Goal: Information Seeking & Learning: Learn about a topic

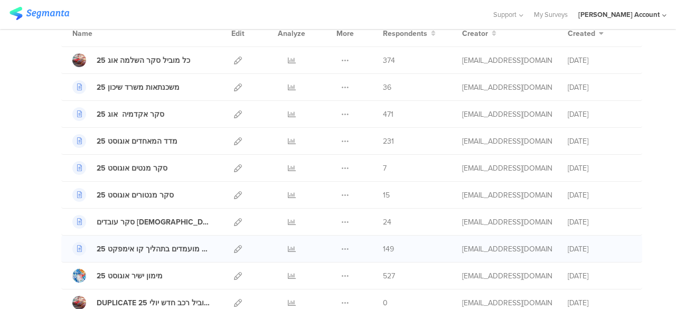
scroll to position [106, 0]
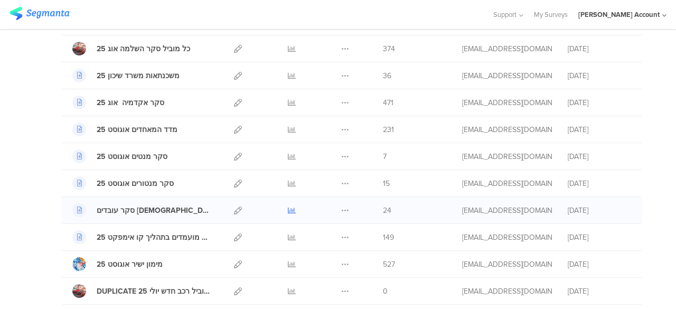
click at [288, 207] on icon at bounding box center [292, 211] width 8 height 8
click at [278, 182] on div at bounding box center [292, 183] width 32 height 26
click at [288, 181] on icon at bounding box center [292, 184] width 8 height 8
click at [288, 153] on icon at bounding box center [292, 157] width 8 height 8
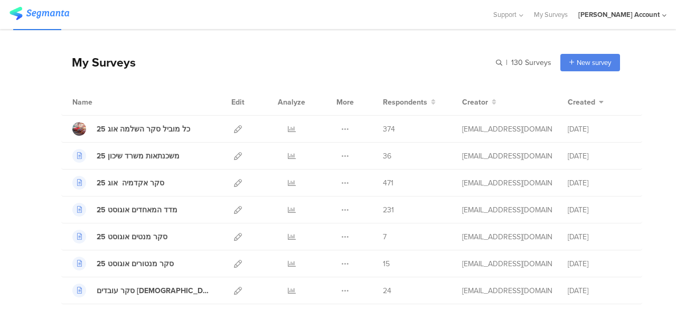
scroll to position [0, 0]
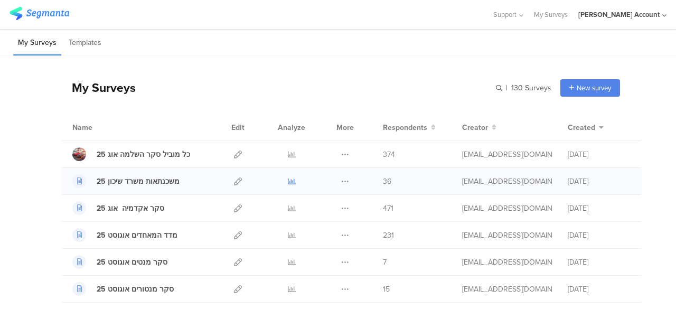
click at [288, 179] on icon at bounding box center [292, 182] width 8 height 8
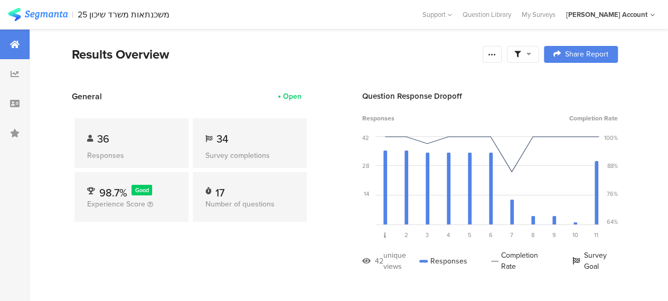
click at [532, 54] on icon at bounding box center [529, 53] width 5 height 7
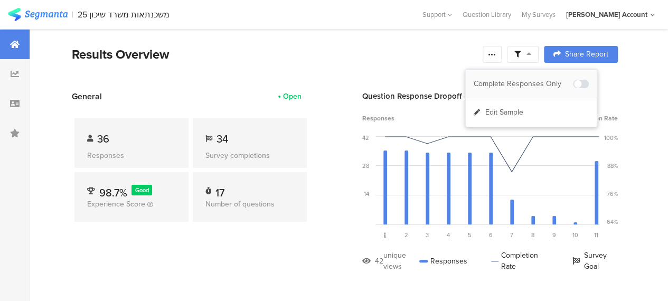
click at [542, 82] on div "Complete Responses Only" at bounding box center [523, 84] width 99 height 11
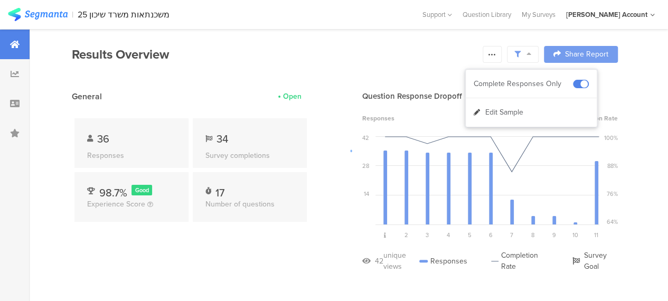
click at [230, 248] on div at bounding box center [334, 150] width 668 height 301
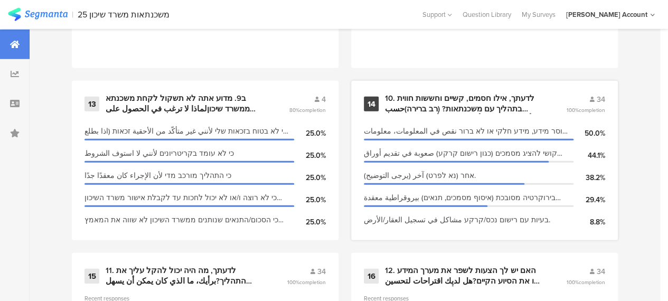
scroll to position [1677, 0]
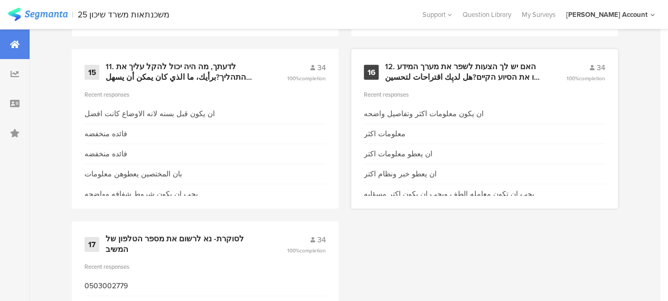
click at [416, 160] on div "ان يعطو معلومات اكتر" at bounding box center [398, 153] width 69 height 11
click at [431, 78] on div "12. האם יש לך הצעות לשפר את מערך המידע או את הסיוע הקיים?هل لديك اقتراحات لتحسي…" at bounding box center [463, 72] width 156 height 21
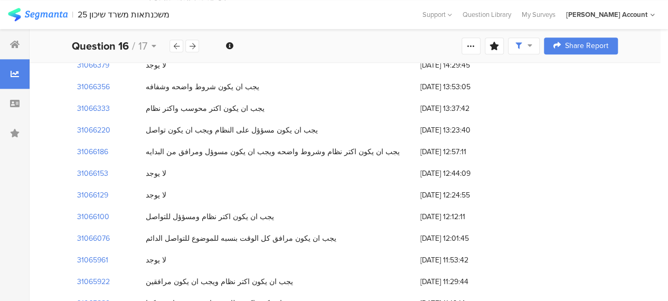
scroll to position [629, 0]
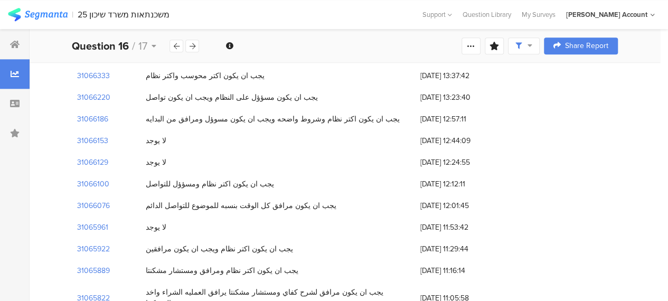
click at [341, 287] on div "يجب ان يكون مرافق لشرح كفاي ومستشار مشكنتا يرافق العمليه الشراء واخد المشكنتا" at bounding box center [278, 298] width 264 height 22
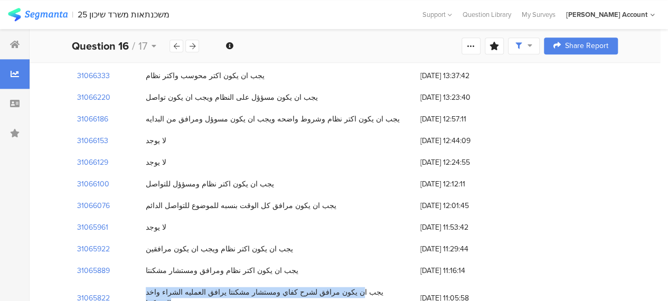
click at [341, 287] on div "يجب ان يكون مرافق لشرح كفاي ومستشار مشكنتا يرافق العمليه الشراء واخد المشكنتا" at bounding box center [278, 298] width 264 height 22
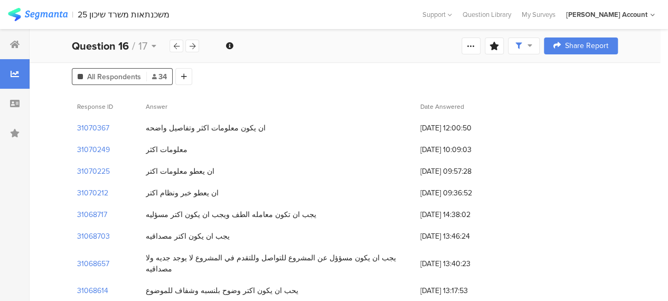
scroll to position [0, 0]
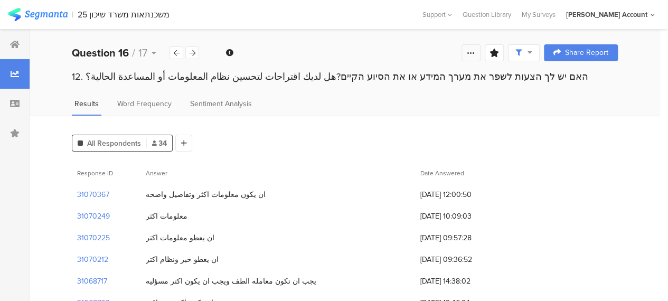
click at [476, 51] on icon at bounding box center [471, 53] width 8 height 8
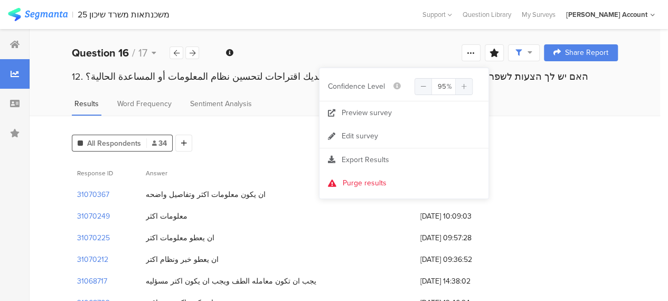
click at [515, 107] on div "Results Word Frequency Sentiment Analysis" at bounding box center [345, 106] width 631 height 17
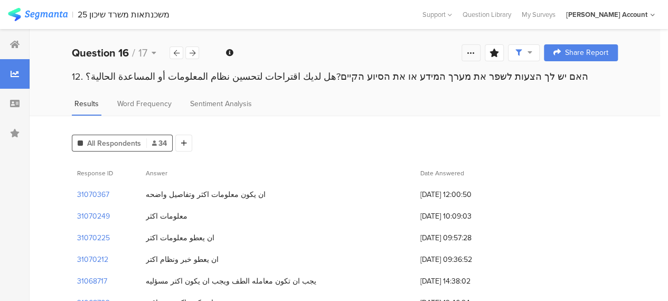
click at [476, 54] on icon at bounding box center [471, 53] width 8 height 8
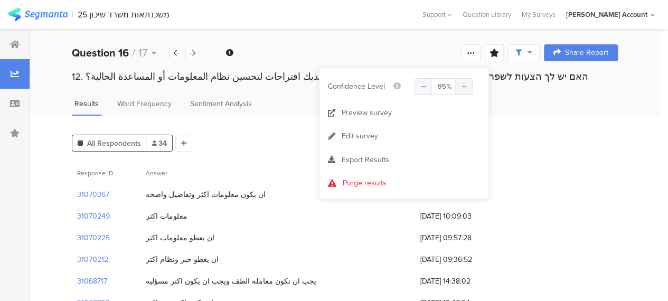
click at [287, 110] on div "Results Word Frequency Sentiment Analysis" at bounding box center [345, 106] width 631 height 17
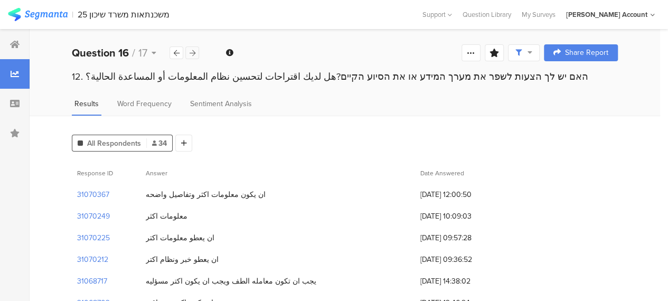
click at [196, 52] on div at bounding box center [192, 53] width 14 height 13
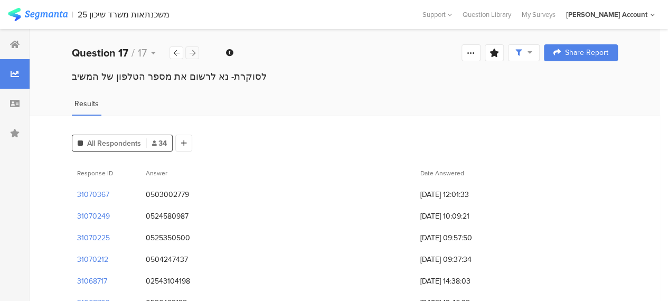
click at [196, 52] on div at bounding box center [192, 53] width 14 height 13
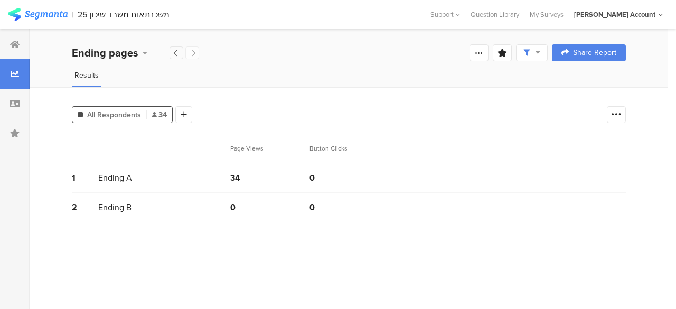
click at [177, 52] on icon at bounding box center [177, 53] width 6 height 7
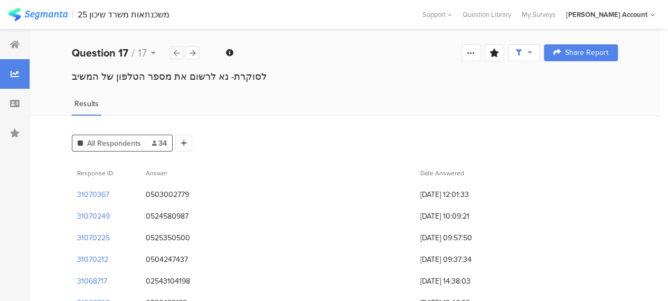
click at [177, 52] on icon at bounding box center [177, 53] width 6 height 7
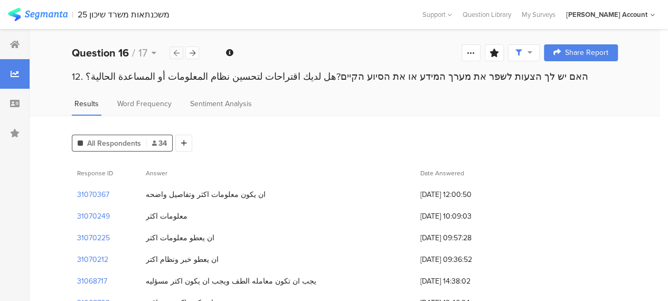
click at [177, 52] on icon at bounding box center [177, 53] width 6 height 7
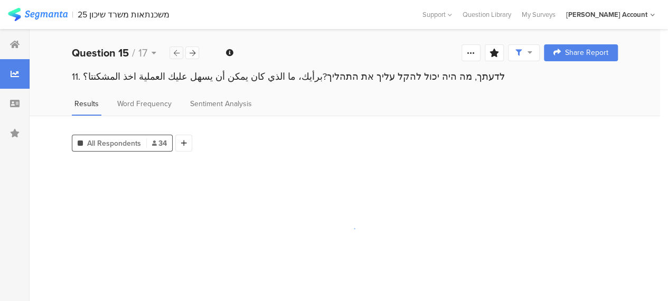
click at [176, 52] on icon at bounding box center [177, 53] width 6 height 7
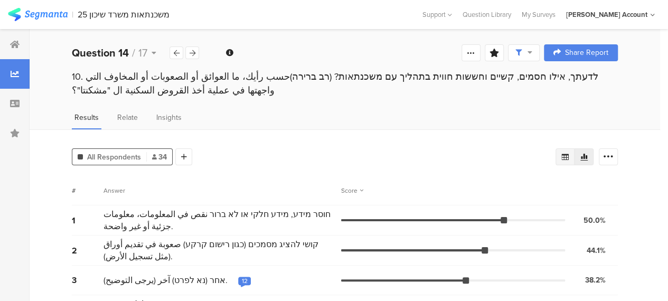
click at [570, 157] on icon at bounding box center [565, 157] width 8 height 8
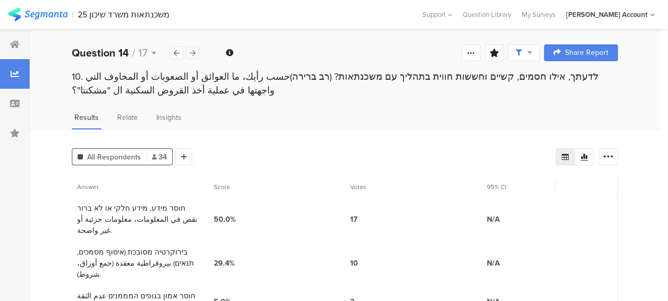
click at [194, 55] on icon at bounding box center [193, 53] width 6 height 7
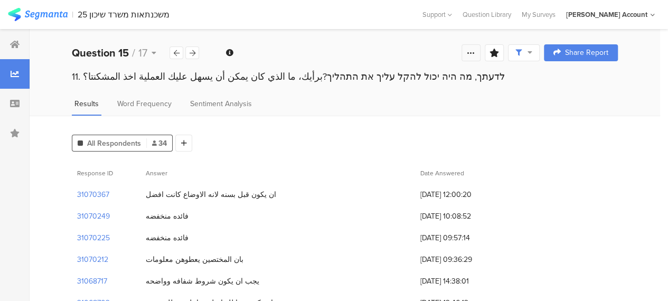
click at [477, 57] on div at bounding box center [471, 52] width 19 height 17
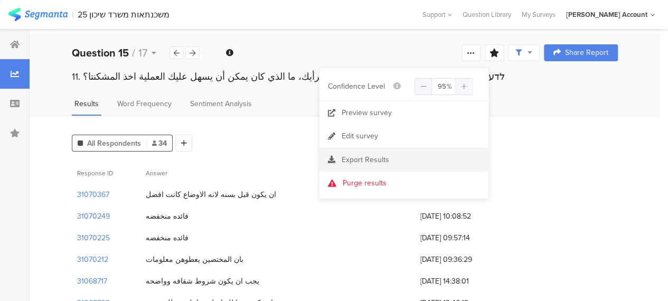
click at [377, 159] on span "Export Results" at bounding box center [366, 159] width 48 height 11
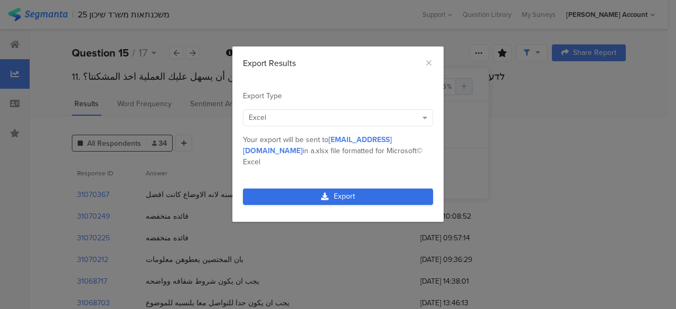
click at [357, 189] on link "Export" at bounding box center [338, 197] width 190 height 16
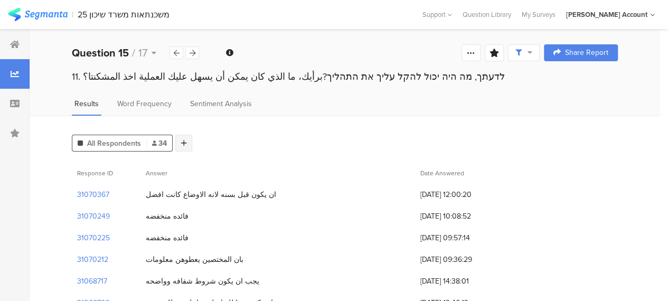
click at [190, 139] on div at bounding box center [183, 143] width 17 height 17
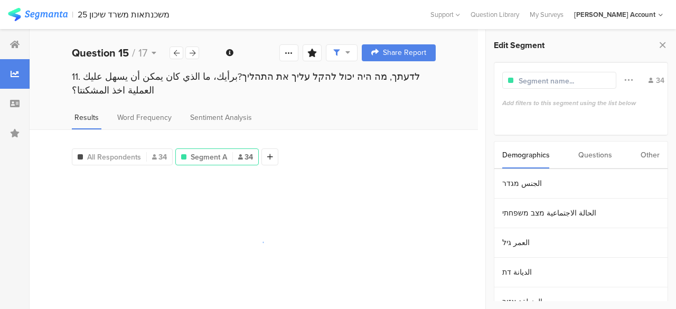
click at [646, 154] on div "Other" at bounding box center [650, 155] width 19 height 27
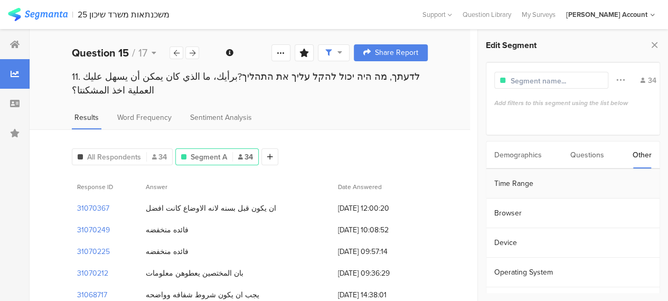
click at [526, 182] on section "Time Range" at bounding box center [573, 184] width 173 height 30
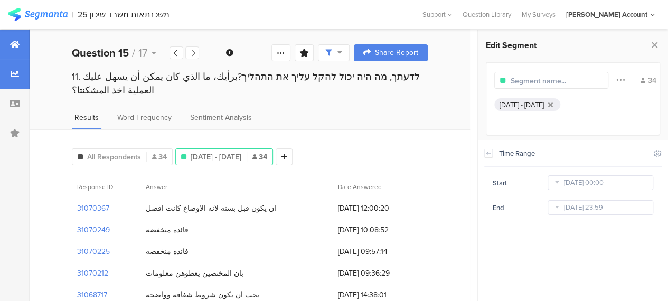
click at [23, 41] on div at bounding box center [15, 45] width 30 height 30
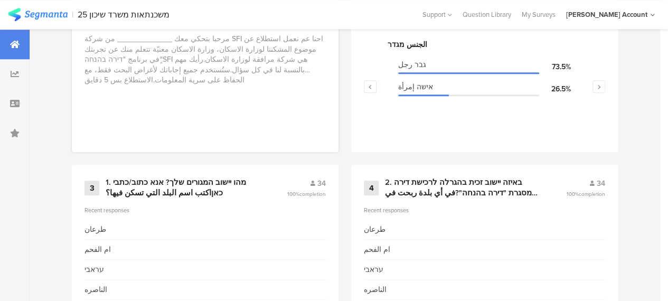
scroll to position [528, 0]
click at [406, 48] on div "الجنس מגדר" at bounding box center [485, 44] width 194 height 11
click at [417, 48] on div "الجنس מגדר" at bounding box center [485, 44] width 194 height 11
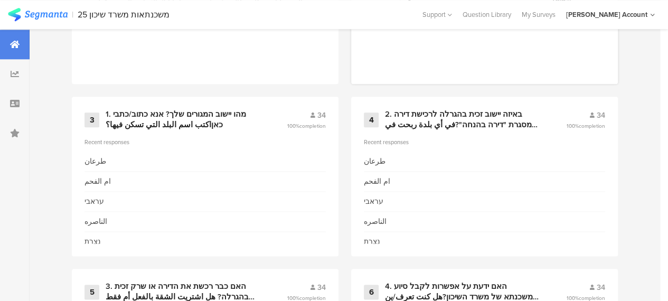
scroll to position [634, 0]
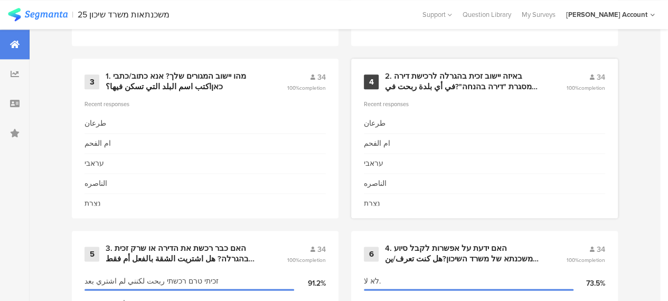
click at [436, 83] on div "2. באיזה יישוב זכית בהגרלה לרכישת דירה במסגרת "דירה בהנחה"?في أي بلدة ربحت في ا…" at bounding box center [463, 81] width 156 height 21
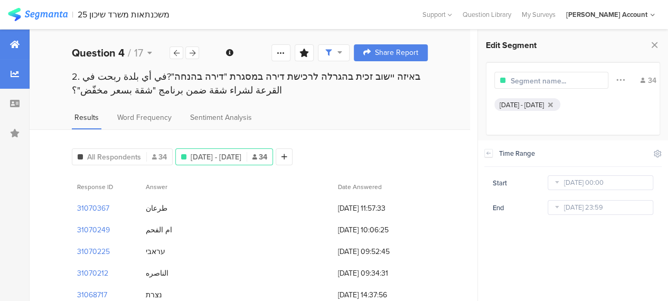
click at [16, 43] on icon at bounding box center [15, 44] width 10 height 8
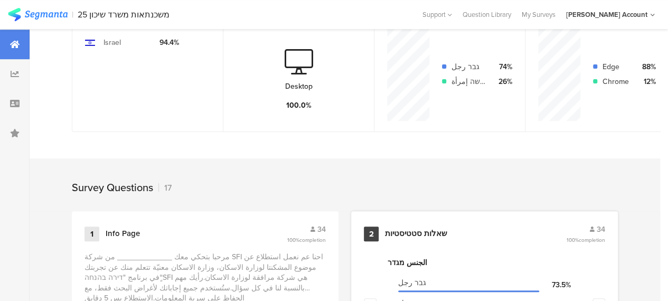
scroll to position [370, 0]
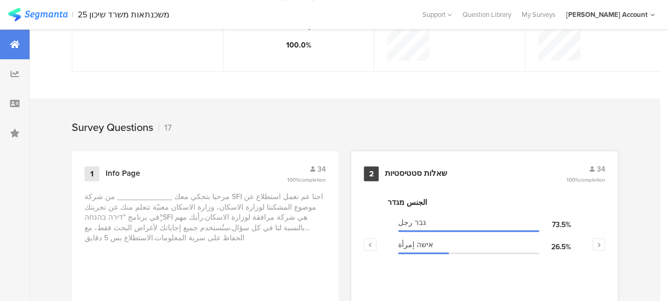
click at [408, 178] on div "שאלות סטטיסטיות" at bounding box center [416, 174] width 62 height 11
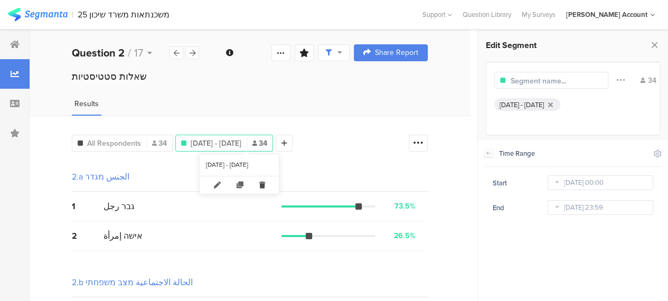
click at [271, 184] on icon at bounding box center [263, 185] width 22 height 17
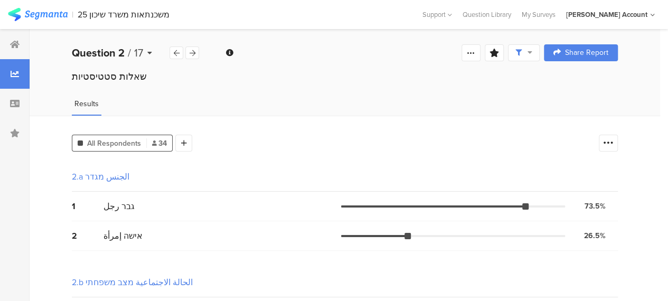
click at [150, 53] on icon at bounding box center [149, 52] width 5 height 7
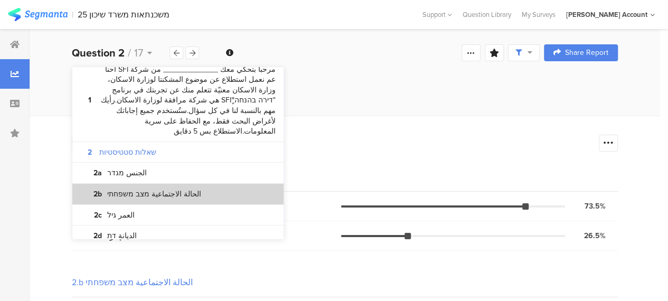
scroll to position [53, 0]
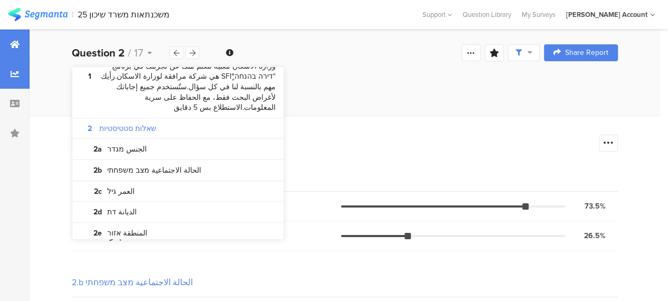
click at [13, 46] on icon at bounding box center [15, 44] width 10 height 8
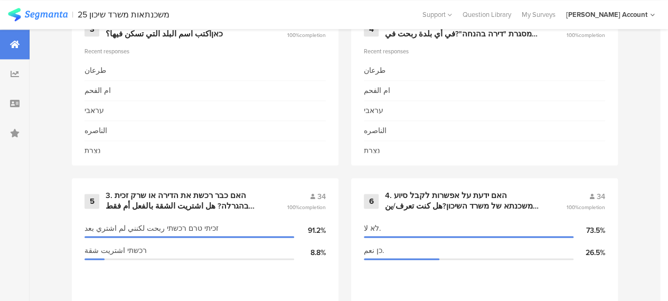
scroll to position [740, 0]
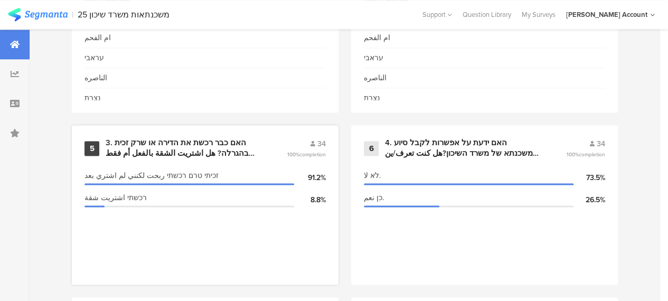
click at [170, 143] on div "3. האם כבר רכשת את הדירה או שרק זכית בהגרלה? هل اشتريت الشقة بالفعل أم فقط ربحت…" at bounding box center [184, 148] width 156 height 21
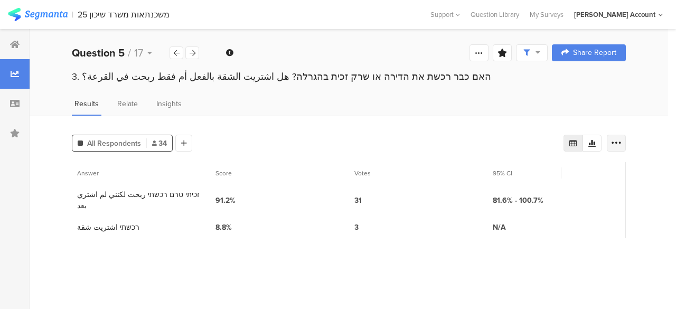
click at [616, 142] on icon at bounding box center [616, 143] width 11 height 11
click at [509, 172] on span "Export as Excel" at bounding box center [515, 173] width 50 height 11
click at [191, 56] on icon at bounding box center [193, 53] width 6 height 7
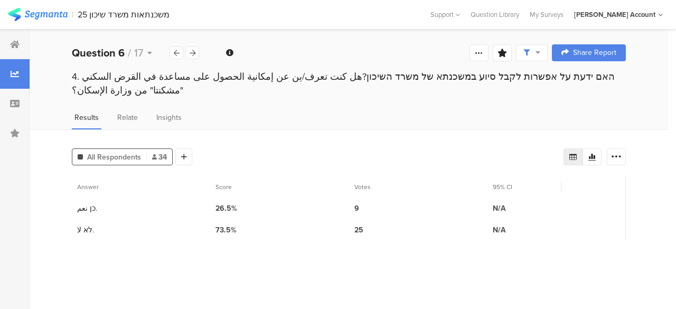
click at [573, 153] on icon at bounding box center [573, 157] width 8 height 8
click at [618, 152] on icon at bounding box center [616, 157] width 11 height 11
click at [520, 174] on span "Export as Excel" at bounding box center [515, 173] width 50 height 11
click at [192, 52] on icon at bounding box center [193, 53] width 6 height 7
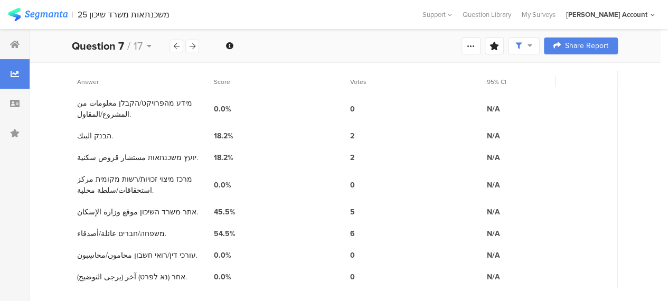
scroll to position [52, 0]
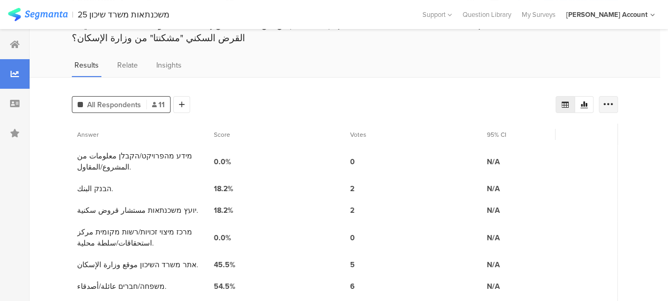
click at [614, 101] on icon at bounding box center [608, 104] width 11 height 11
click at [504, 135] on span "Export as Excel" at bounding box center [515, 134] width 50 height 11
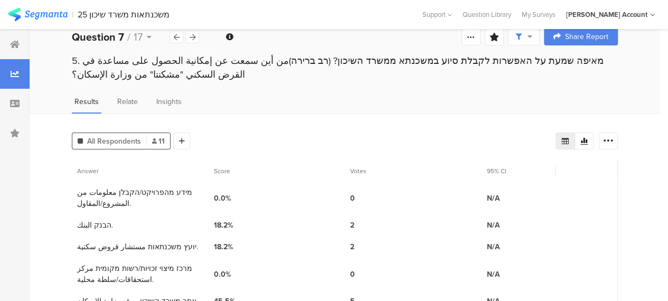
scroll to position [0, 0]
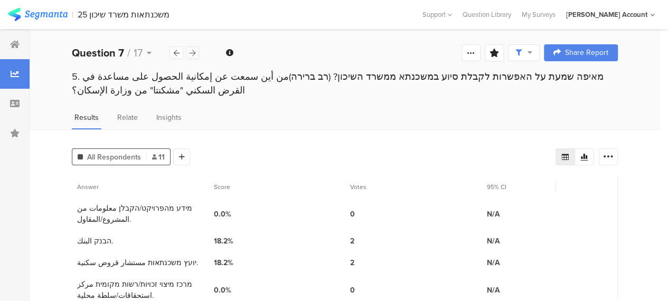
click at [193, 52] on icon at bounding box center [193, 53] width 6 height 7
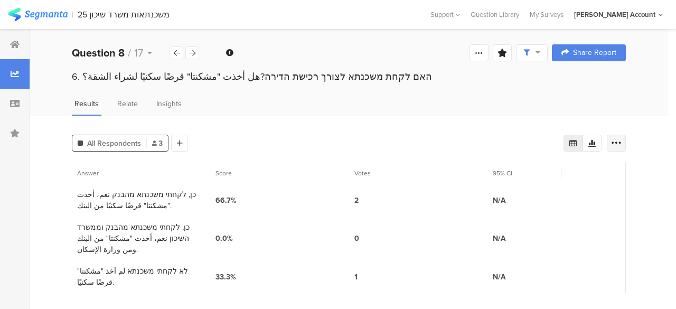
drag, startPoint x: 618, startPoint y: 140, endPoint x: 612, endPoint y: 146, distance: 7.9
click at [617, 140] on icon at bounding box center [616, 143] width 11 height 11
click at [520, 172] on span "Export as Excel" at bounding box center [515, 173] width 50 height 11
click at [194, 53] on icon at bounding box center [193, 53] width 6 height 7
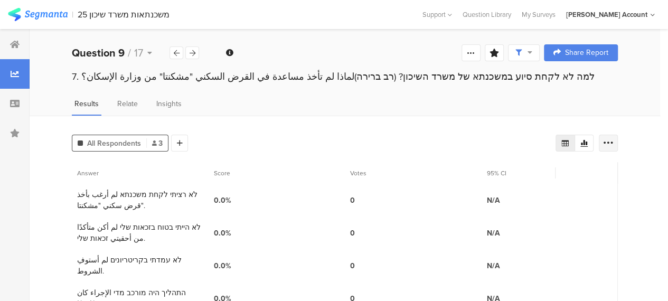
click at [614, 143] on icon at bounding box center [608, 143] width 11 height 11
click at [521, 174] on span "Export as Excel" at bounding box center [515, 173] width 50 height 11
click at [192, 55] on icon at bounding box center [193, 53] width 6 height 7
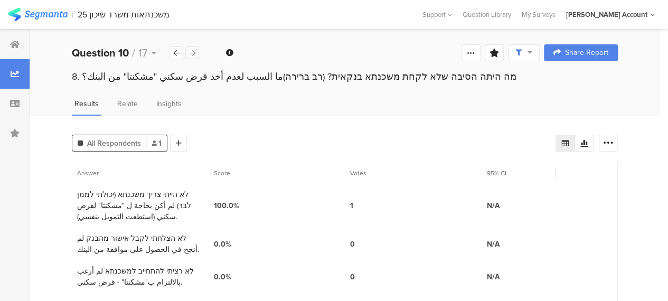
click at [192, 54] on icon at bounding box center [193, 53] width 6 height 7
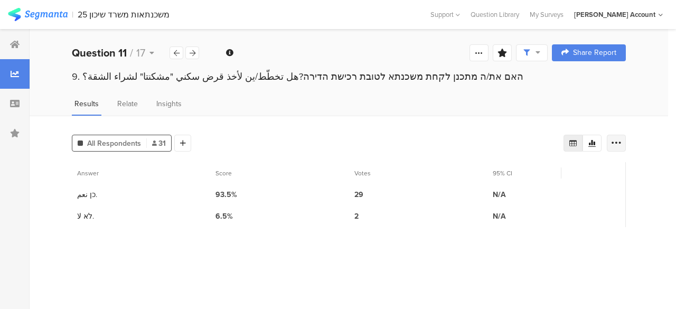
click at [621, 141] on icon at bounding box center [616, 143] width 11 height 11
click at [503, 173] on span "Export as Excel" at bounding box center [515, 173] width 50 height 11
click at [245, 259] on section "Answer Score Votes 95% CI 1 כן نعم. 93.5% 29 N/A 2 לא لا. 6.5% 2 N/A" at bounding box center [349, 231] width 554 height 139
click at [194, 52] on icon at bounding box center [193, 53] width 6 height 7
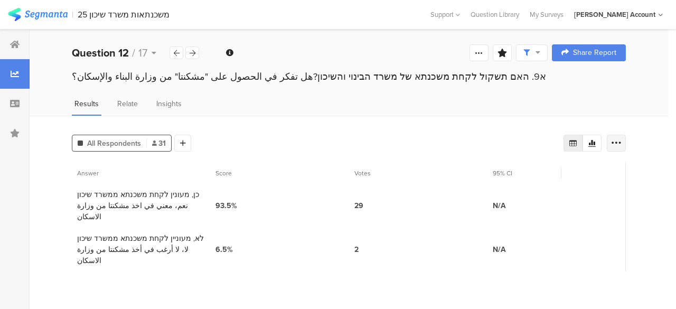
click at [616, 141] on icon at bounding box center [616, 143] width 11 height 11
click at [522, 172] on span "Export as Excel" at bounding box center [515, 173] width 50 height 11
click at [191, 54] on icon at bounding box center [193, 53] width 6 height 7
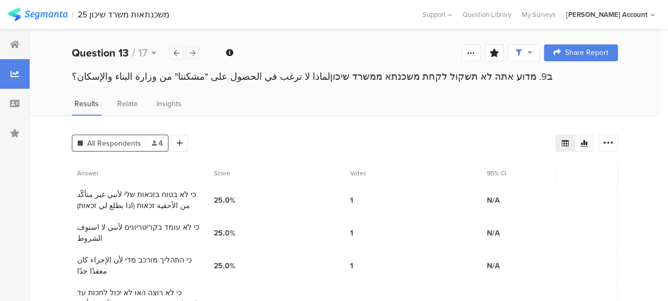
click at [191, 55] on icon at bounding box center [193, 53] width 6 height 7
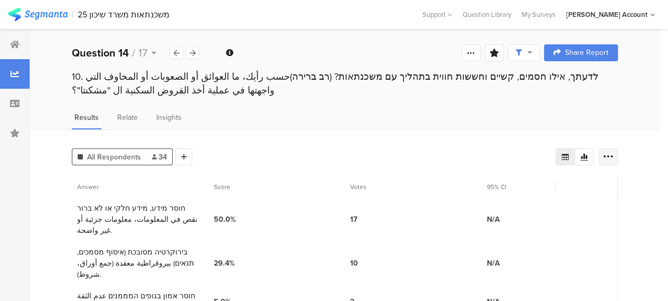
click at [614, 153] on icon at bounding box center [608, 157] width 11 height 11
click at [493, 188] on span "Export as Excel" at bounding box center [515, 186] width 50 height 11
click at [193, 51] on icon at bounding box center [193, 53] width 6 height 7
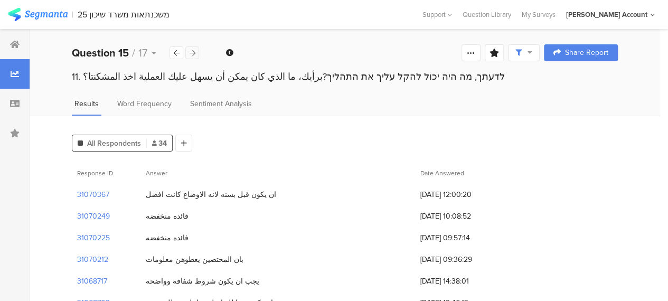
click at [193, 51] on icon at bounding box center [193, 53] width 6 height 7
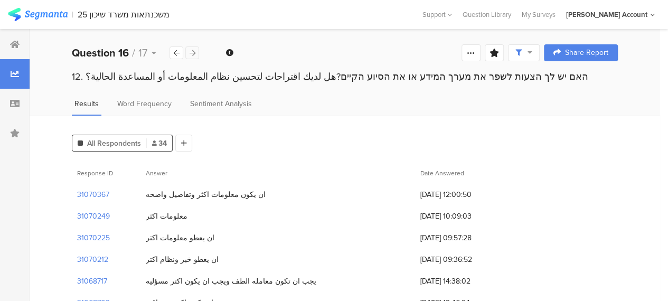
click at [193, 51] on icon at bounding box center [193, 53] width 6 height 7
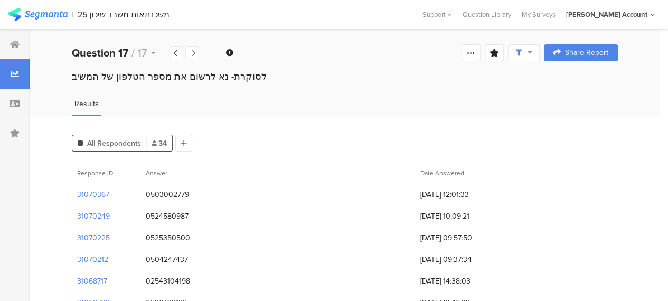
click at [211, 138] on div "All Respondents 34 Add Segment" at bounding box center [345, 141] width 546 height 21
click at [7, 44] on div at bounding box center [15, 45] width 30 height 30
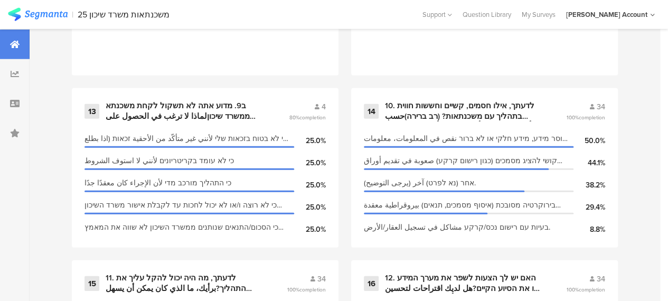
scroll to position [1532, 0]
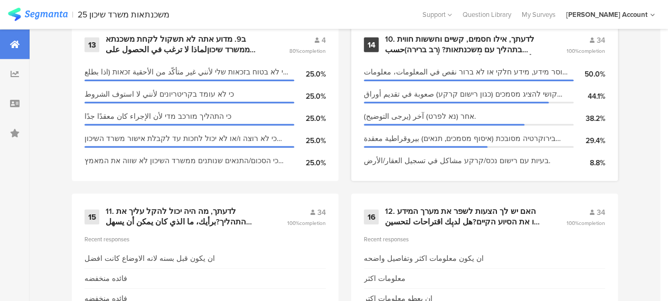
click at [444, 47] on div "10. לדעתך, אילו חסמים, קשיים וחששות חווית בתהליך עם משכנתאות? (רב ברירה)حسب رأي…" at bounding box center [463, 44] width 156 height 21
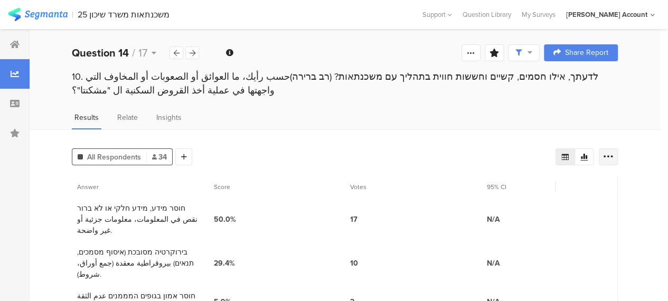
click at [614, 156] on icon at bounding box center [608, 157] width 11 height 11
click at [588, 155] on icon at bounding box center [584, 157] width 7 height 7
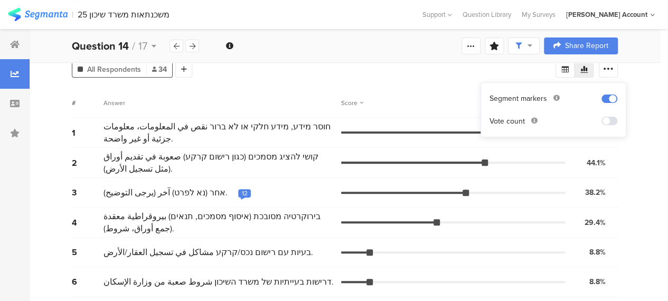
scroll to position [147, 0]
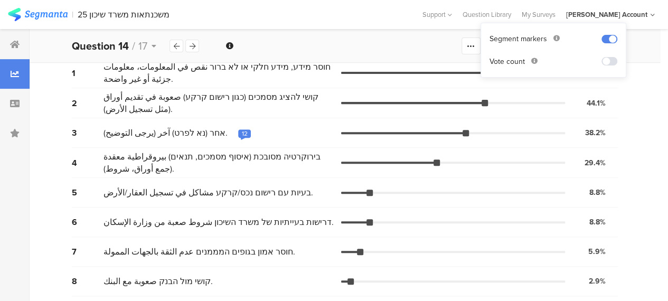
click at [242, 129] on div "12" at bounding box center [245, 133] width 6 height 8
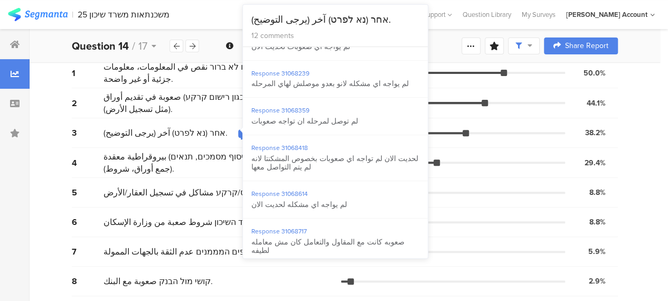
scroll to position [189, 0]
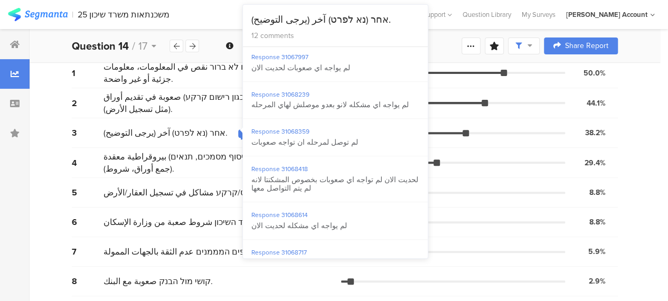
click at [337, 105] on div "لم يواجه اي مشكله لانو بعدو موصلش لهاي المرحله" at bounding box center [336, 105] width 168 height 9
copy div "لم يواجه اي مشكله لانو بعدو موصلش لهاي المرحله"
click at [454, 267] on div "8 קושי מול הבנק صعوبة مع البنك. 2.9% 1 vote" at bounding box center [345, 282] width 546 height 30
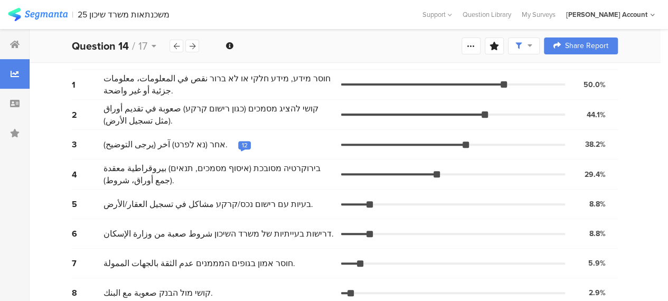
scroll to position [0, 0]
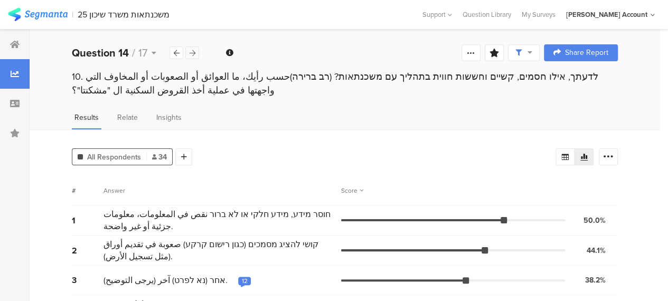
click at [196, 53] on div at bounding box center [192, 53] width 14 height 13
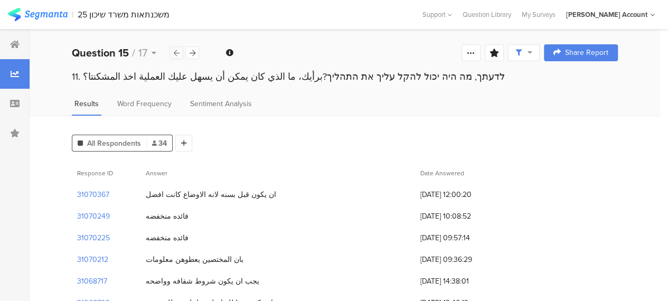
click at [177, 54] on icon at bounding box center [177, 53] width 6 height 7
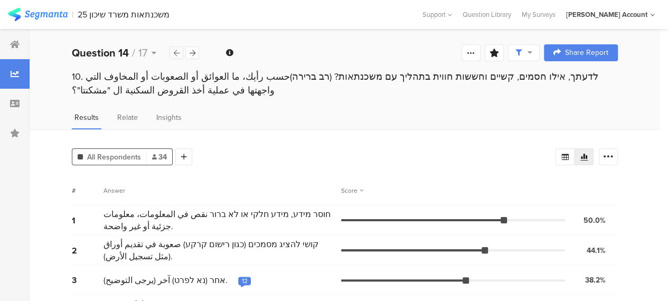
click at [177, 54] on icon at bounding box center [177, 53] width 6 height 7
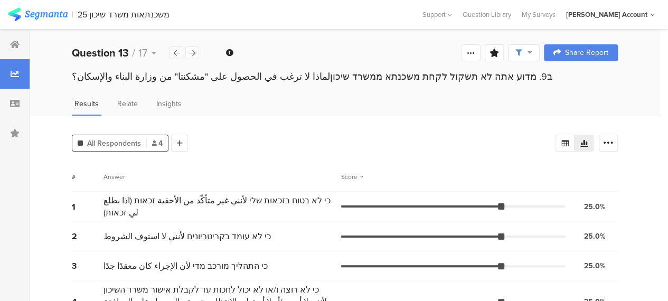
click at [177, 54] on icon at bounding box center [177, 53] width 6 height 7
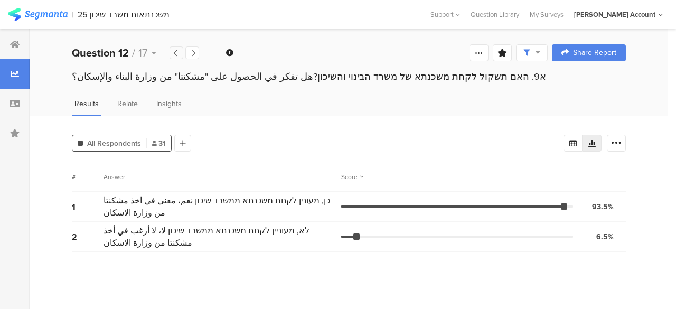
click at [177, 54] on icon at bounding box center [177, 53] width 6 height 7
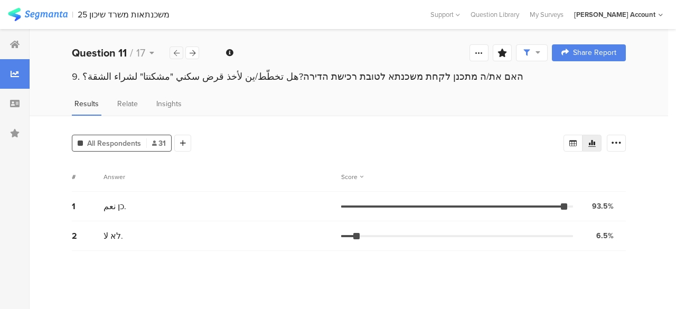
click at [177, 54] on icon at bounding box center [177, 53] width 6 height 7
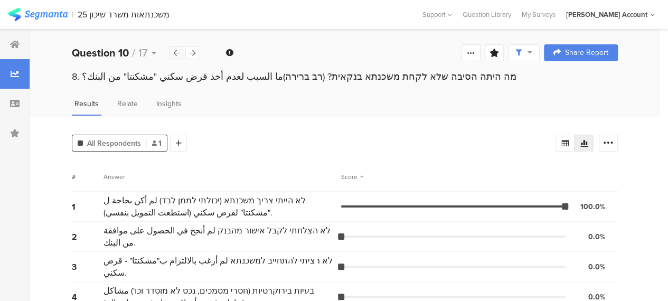
click at [175, 55] on icon at bounding box center [177, 53] width 6 height 7
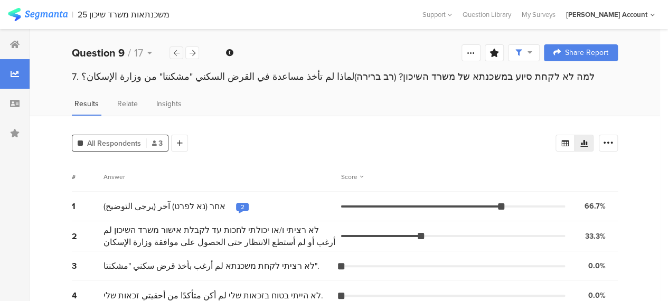
click at [175, 55] on icon at bounding box center [177, 53] width 6 height 7
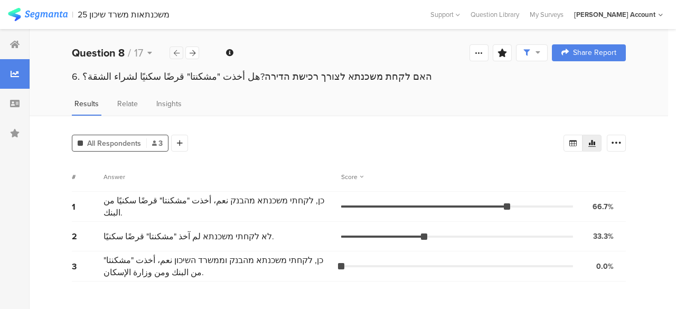
click at [175, 55] on icon at bounding box center [177, 53] width 6 height 7
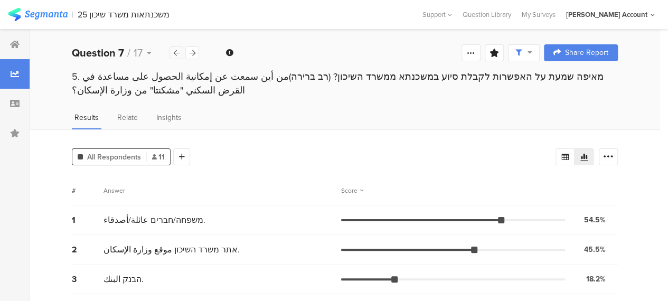
click at [175, 55] on icon at bounding box center [177, 53] width 6 height 7
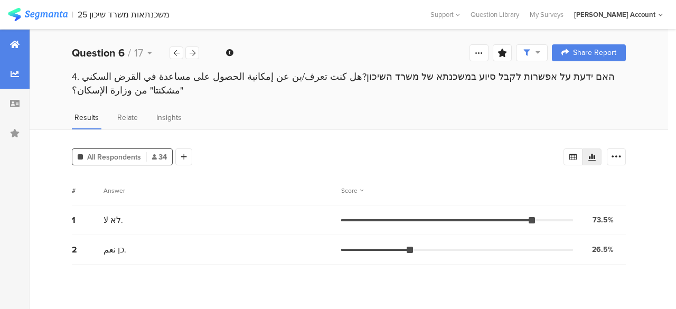
click at [8, 44] on div at bounding box center [15, 45] width 30 height 30
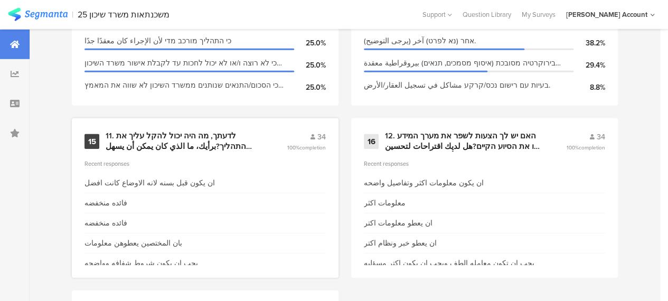
scroll to position [1585, 0]
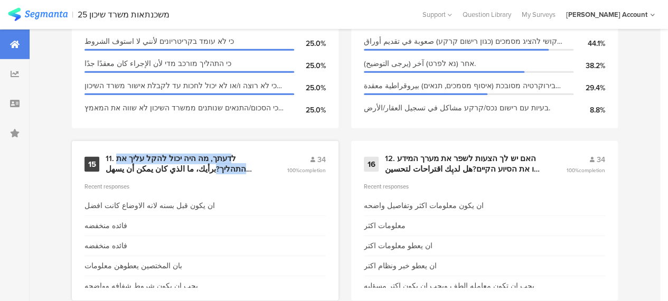
drag, startPoint x: 259, startPoint y: 163, endPoint x: 254, endPoint y: 163, distance: 5.3
click at [254, 163] on div "11. לדעתך, מה היה יכול להקל עליך את התהליך?برأيك، ما الذي كان يمكن أن يسهل عليك…" at bounding box center [184, 164] width 156 height 21
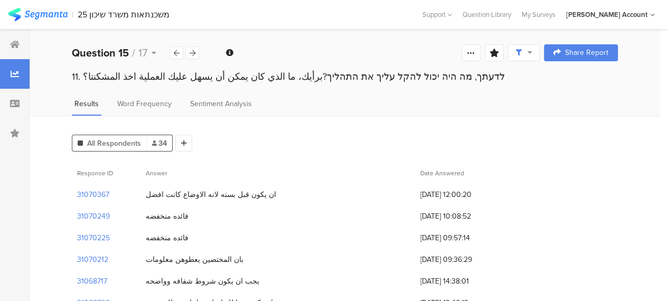
click at [321, 100] on div "Results Word Frequency Sentiment Analysis" at bounding box center [345, 106] width 631 height 17
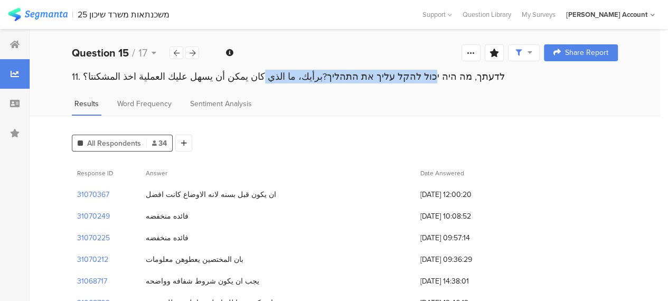
drag, startPoint x: 430, startPoint y: 76, endPoint x: 267, endPoint y: 77, distance: 162.2
click at [267, 77] on div "11. לדעתך, מה היה יכול להקל עליך את התהליך?برأيك، ما الذي كان يمكن أن يسهل عليك…" at bounding box center [345, 77] width 546 height 14
copy div "לדעתך, מה היה יכול להקל עליך את התהליך?"
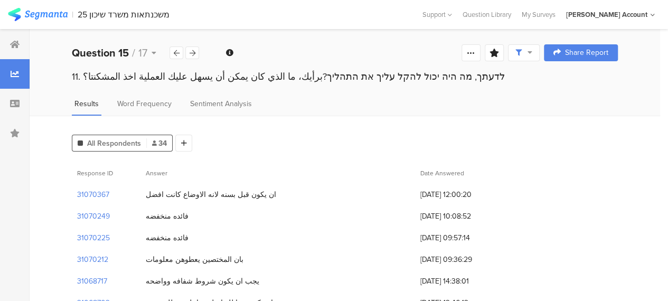
click at [369, 99] on div "Results Word Frequency Sentiment Analysis" at bounding box center [345, 106] width 631 height 17
click at [194, 53] on icon at bounding box center [193, 53] width 6 height 7
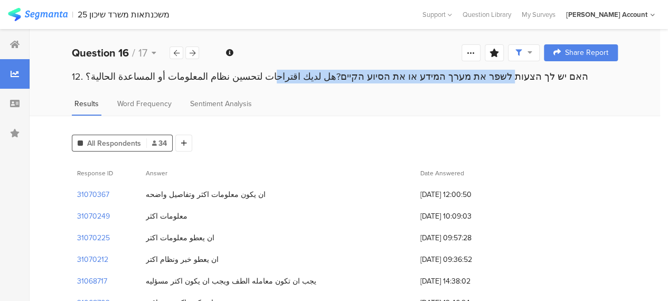
drag, startPoint x: 502, startPoint y: 78, endPoint x: 280, endPoint y: 82, distance: 222.0
click at [280, 82] on div "12. האם יש לך הצעות לשפר את מערך המידע או את הסיוע הקיים?هل لديك اقتراحات لتحسي…" at bounding box center [345, 77] width 546 height 14
copy div "האם יש לך הצעות לשפר את מערך המידע או את הסיוע הקיים"
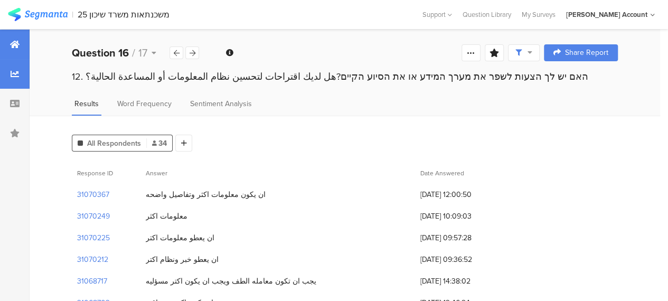
click at [6, 32] on div at bounding box center [15, 45] width 30 height 30
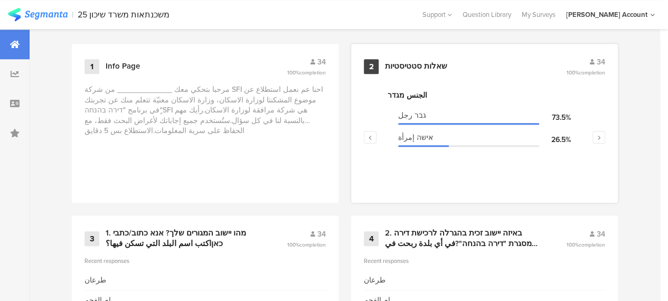
scroll to position [476, 0]
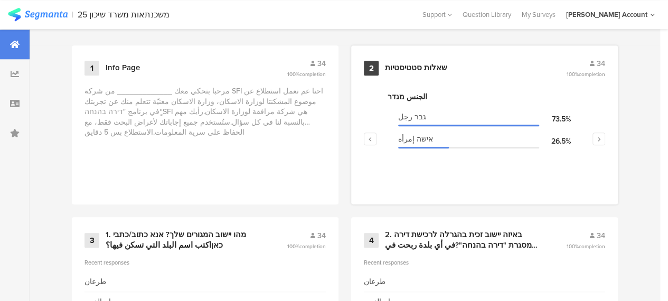
click at [430, 72] on div "שאלות סטטיסטיות" at bounding box center [416, 68] width 62 height 11
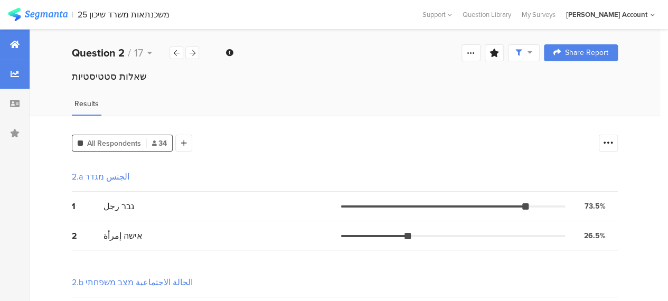
click at [16, 43] on icon at bounding box center [15, 44] width 10 height 8
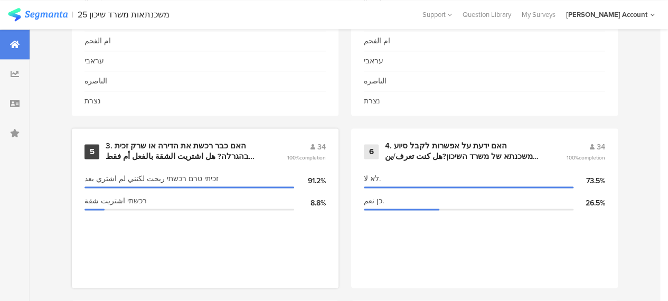
scroll to position [740, 0]
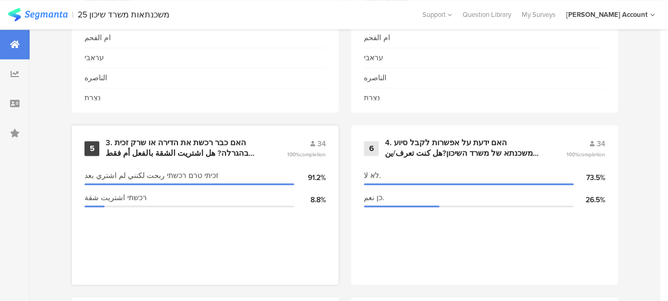
click at [196, 158] on div "3. האם כבר רכשת את הדירה או שרק זכית בהגרלה? هل اشتريت الشقة بالفعل أم فقط ربحت…" at bounding box center [184, 148] width 156 height 21
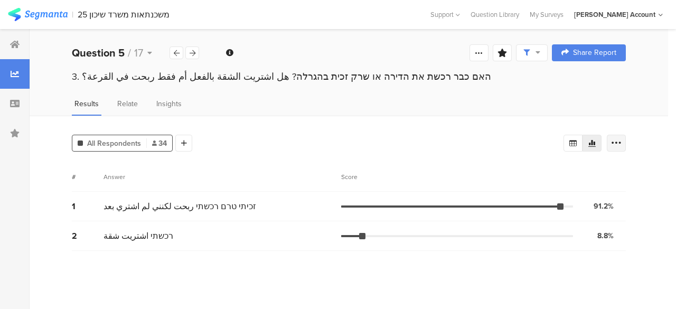
click at [622, 143] on div at bounding box center [616, 143] width 19 height 17
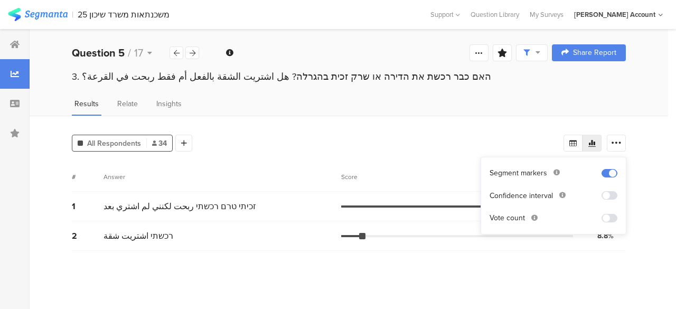
click at [609, 214] on span at bounding box center [610, 218] width 16 height 8
click at [572, 262] on section "# Answer Score 1 זכיתי טרם רכשתי ربحت لكنني لم اشتري بعد 91.2% 31 votes 2 רכשתי…" at bounding box center [349, 231] width 554 height 139
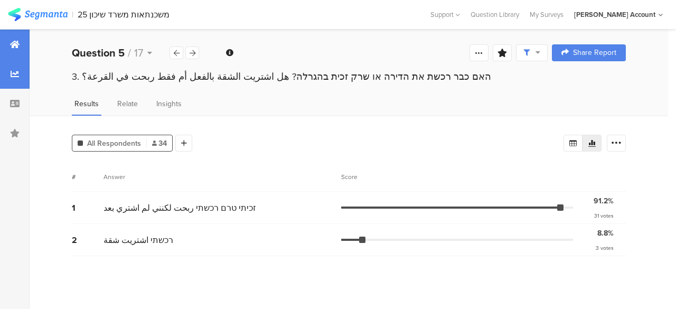
click at [15, 49] on div at bounding box center [15, 45] width 30 height 30
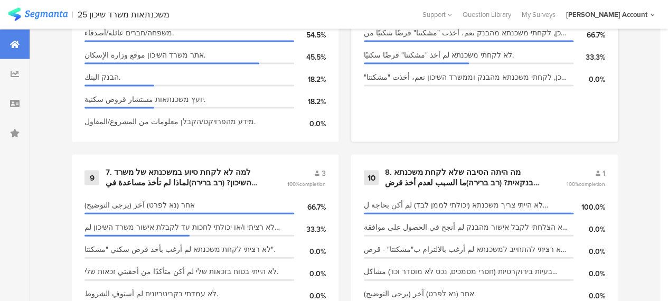
scroll to position [1057, 0]
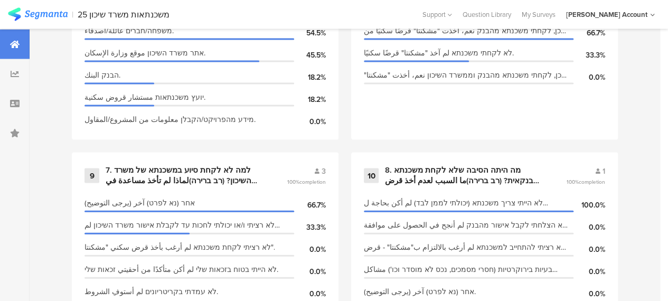
click at [348, 152] on div "1 Info Page 34 100% completion مرحبا بتحكي معك _____________ من شركة SFI احنا ع…" at bounding box center [345, 239] width 631 height 1550
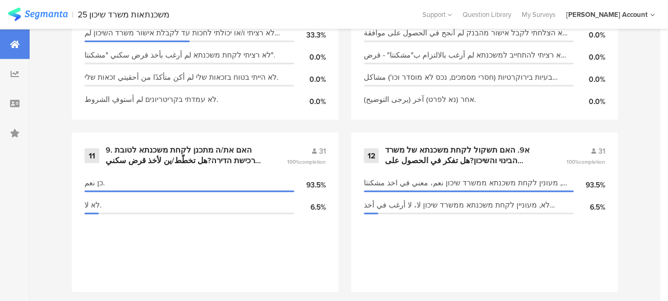
scroll to position [1268, 0]
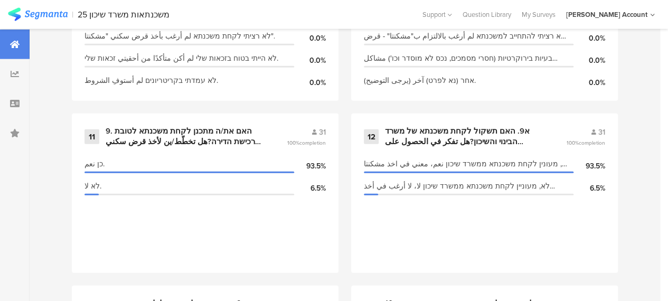
click at [350, 110] on div "1 Info Page 34 100% completion مرحبا بتحكي معك _____________ من شركة SFI احنا ع…" at bounding box center [345, 28] width 631 height 1550
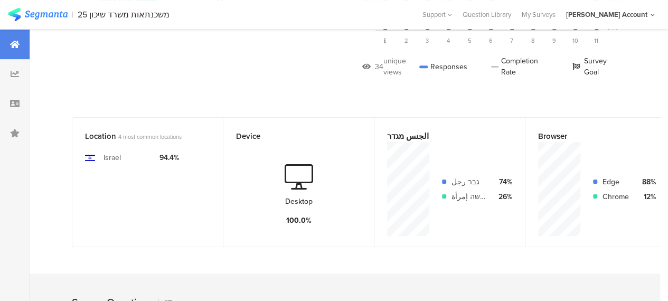
scroll to position [0, 0]
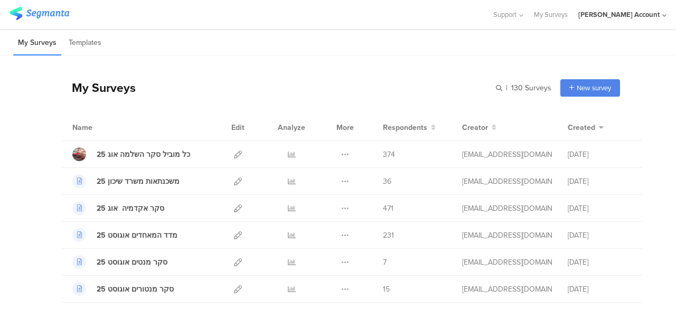
click at [291, 67] on div "My Surveys | 130 Surveys New survey Start from scratch Choose from templates" at bounding box center [340, 88] width 559 height 42
drag, startPoint x: 194, startPoint y: 84, endPoint x: 210, endPoint y: 81, distance: 15.6
click at [194, 84] on div "My Surveys | 130 Surveys New survey Start from scratch Choose from templates" at bounding box center [340, 88] width 559 height 42
